Goal: Task Accomplishment & Management: Manage account settings

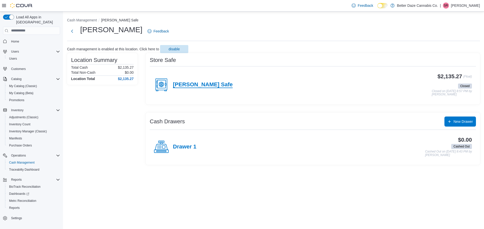
click at [186, 88] on h4 "Eunice Safe" at bounding box center [203, 85] width 60 height 7
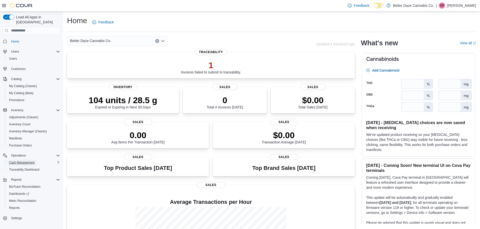
click at [22, 161] on span "Cash Management" at bounding box center [21, 163] width 25 height 4
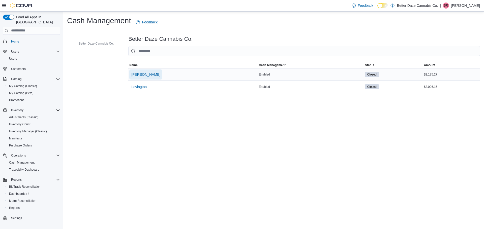
click at [140, 76] on span "Eunice" at bounding box center [145, 74] width 29 height 5
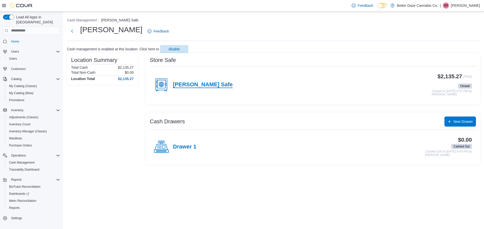
click at [185, 83] on h4 "Eunice Safe" at bounding box center [203, 85] width 60 height 7
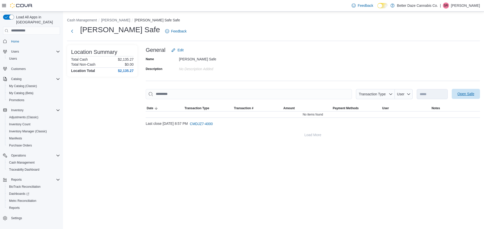
click at [471, 97] on span "Open Safe" at bounding box center [466, 94] width 22 height 10
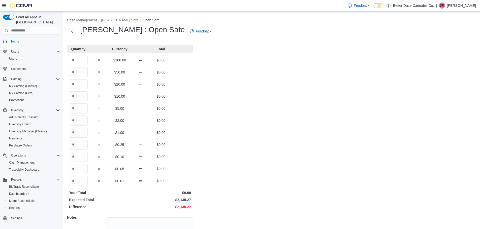
click at [82, 59] on input "Quantity" at bounding box center [78, 60] width 19 height 10
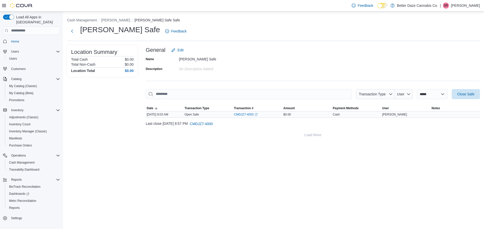
click at [443, 115] on div at bounding box center [455, 115] width 49 height 2
click at [306, 115] on div "$0.00" at bounding box center [306, 115] width 49 height 6
click at [468, 95] on span "Close Safe" at bounding box center [465, 94] width 17 height 5
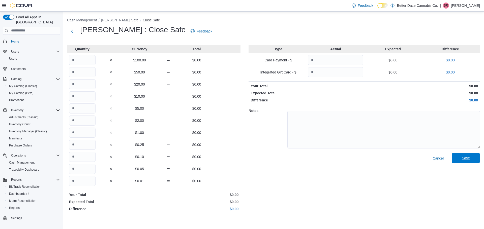
click at [462, 161] on span "Save" at bounding box center [466, 158] width 8 height 5
click at [108, 21] on button "Eunice Safe" at bounding box center [119, 20] width 37 height 4
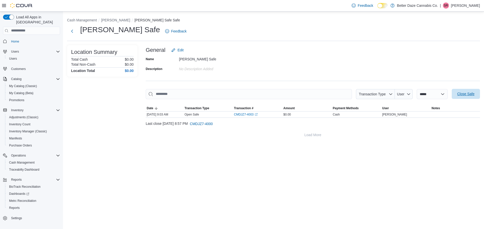
click at [465, 97] on span "Close Safe" at bounding box center [466, 94] width 22 height 10
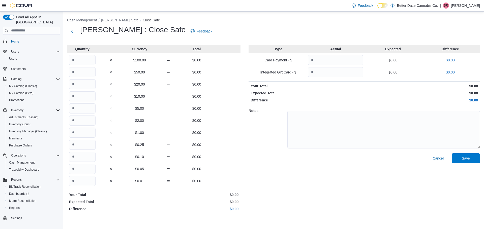
click at [100, 64] on div "$100.00 $0.00" at bounding box center [153, 60] width 173 height 10
click at [130, 32] on h1 "Eunice : Close Safe" at bounding box center [132, 30] width 105 height 10
click at [472, 158] on span "Save" at bounding box center [466, 158] width 22 height 10
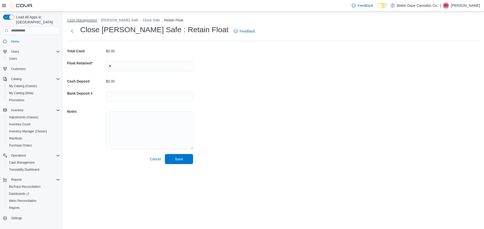
click at [78, 20] on button "Cash Management" at bounding box center [82, 20] width 30 height 4
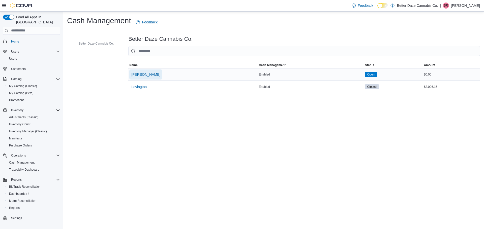
click at [140, 75] on span "Eunice" at bounding box center [145, 74] width 29 height 5
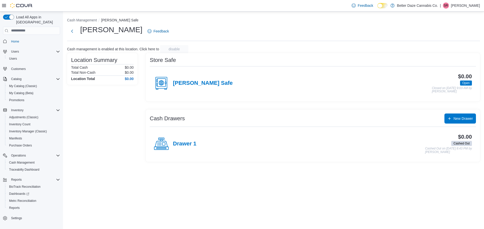
click at [198, 87] on div "Eunice Safe" at bounding box center [193, 83] width 79 height 15
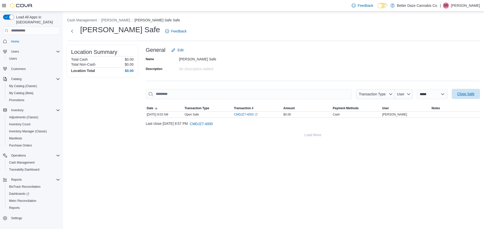
click at [469, 96] on span "Close Safe" at bounding box center [465, 94] width 17 height 5
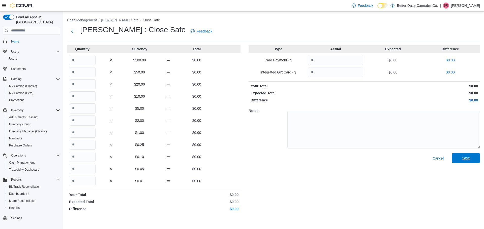
click at [469, 159] on span "Save" at bounding box center [466, 158] width 8 height 5
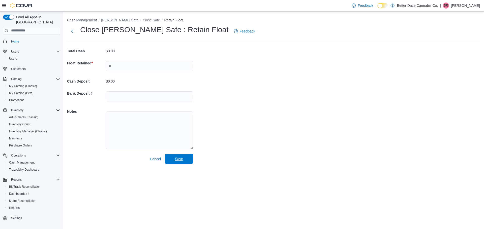
click at [184, 160] on span "Save" at bounding box center [179, 159] width 22 height 10
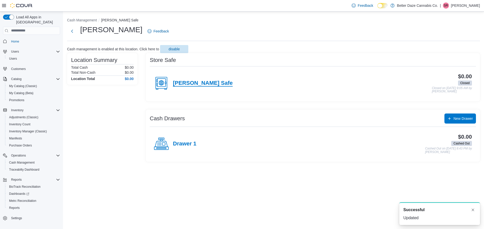
click at [191, 80] on h4 "Eunice Safe" at bounding box center [203, 83] width 60 height 7
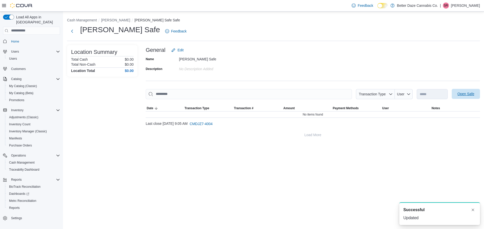
click at [471, 96] on span "Open Safe" at bounding box center [466, 94] width 17 height 5
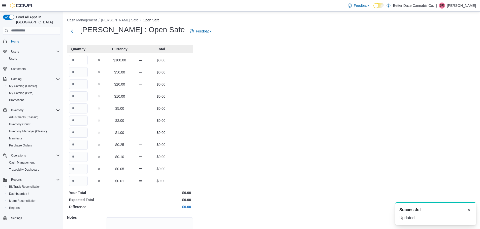
click at [78, 58] on input "Quantity" at bounding box center [78, 60] width 19 height 10
type input "*"
type input "**"
click at [84, 97] on input "Quantity" at bounding box center [78, 97] width 19 height 10
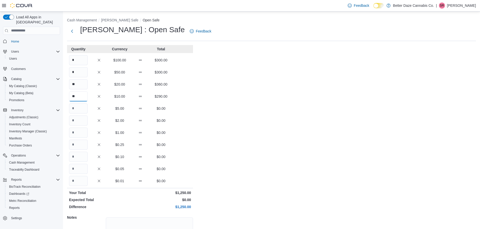
type input "**"
type input "***"
type input "**"
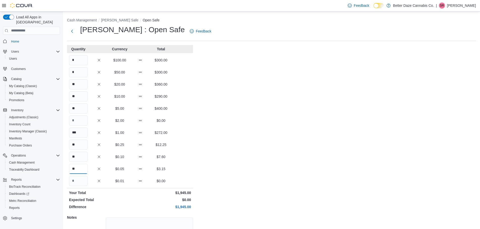
type input "**"
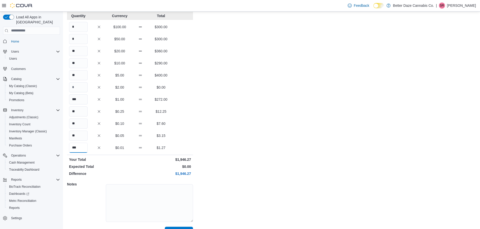
scroll to position [45, 0]
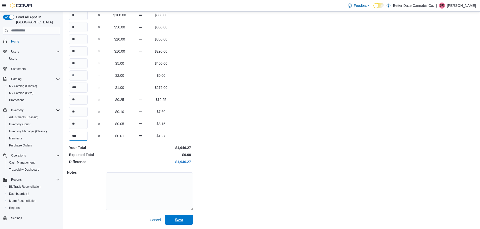
type input "***"
click at [184, 222] on span "Save" at bounding box center [179, 220] width 22 height 10
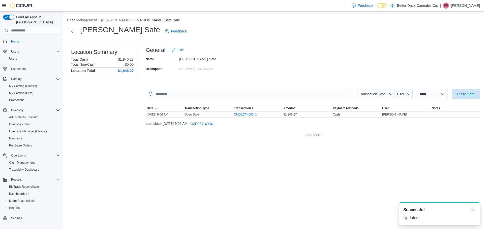
click at [471, 211] on button "Dismiss toast" at bounding box center [473, 210] width 6 height 6
click at [105, 21] on button "Eunice" at bounding box center [115, 20] width 29 height 4
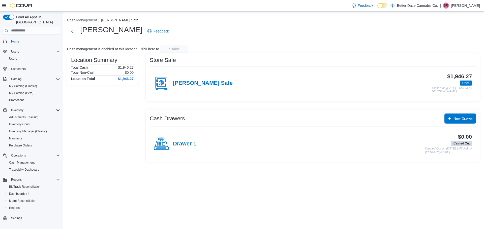
click at [176, 141] on h4 "Drawer 1" at bounding box center [184, 144] width 23 height 7
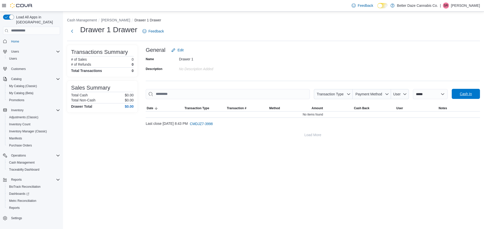
click at [465, 96] on span "Cash In" at bounding box center [466, 94] width 12 height 5
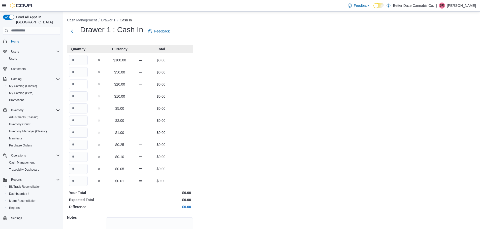
click at [80, 88] on input "Quantity" at bounding box center [78, 84] width 19 height 10
type input "*"
type input "**"
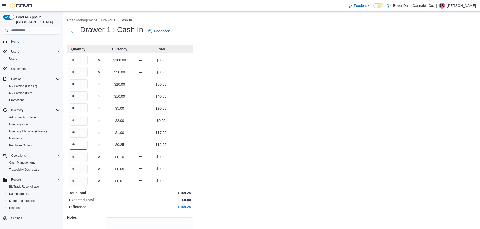
type input "**"
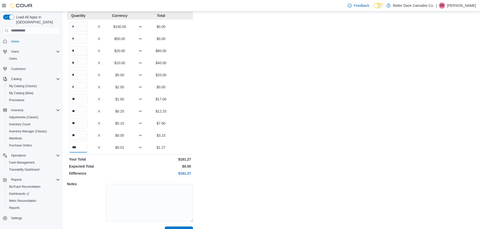
scroll to position [45, 0]
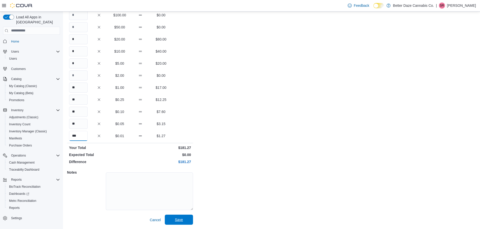
type input "***"
click at [188, 220] on span "Save" at bounding box center [179, 220] width 22 height 10
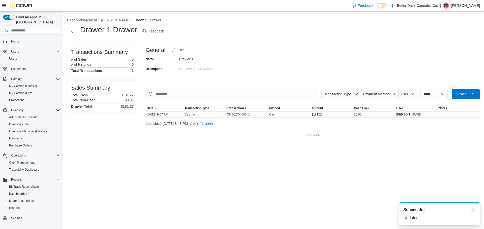
click at [473, 210] on button "Dismiss toast" at bounding box center [473, 210] width 6 height 6
